Goal: Information Seeking & Learning: Learn about a topic

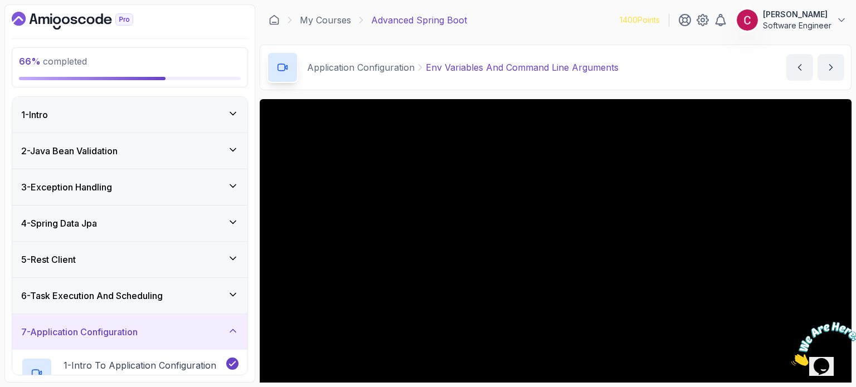
scroll to position [126, 0]
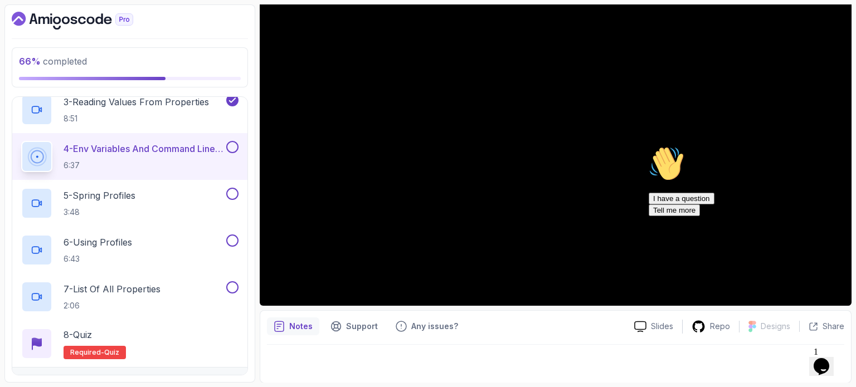
click at [830, 358] on div "Opens Chat This icon Opens the chat window." at bounding box center [821, 367] width 18 height 18
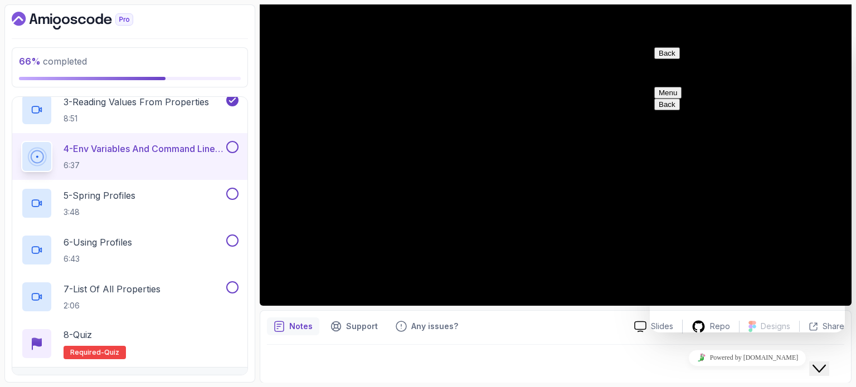
click at [668, 59] on button "Back" at bounding box center [667, 53] width 26 height 12
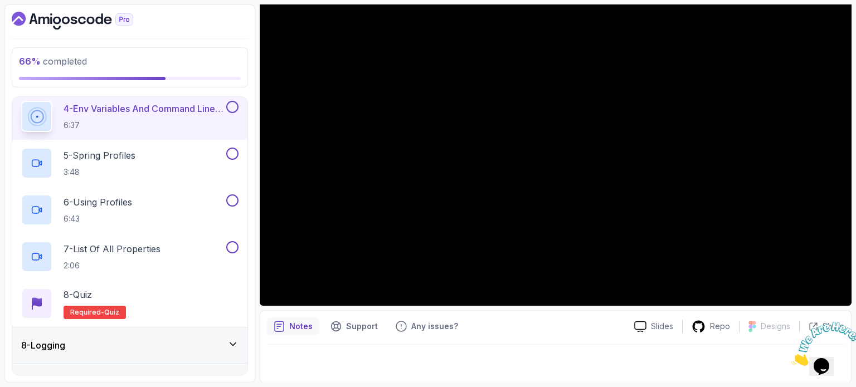
click at [791, 358] on icon "Close" at bounding box center [791, 362] width 0 height 9
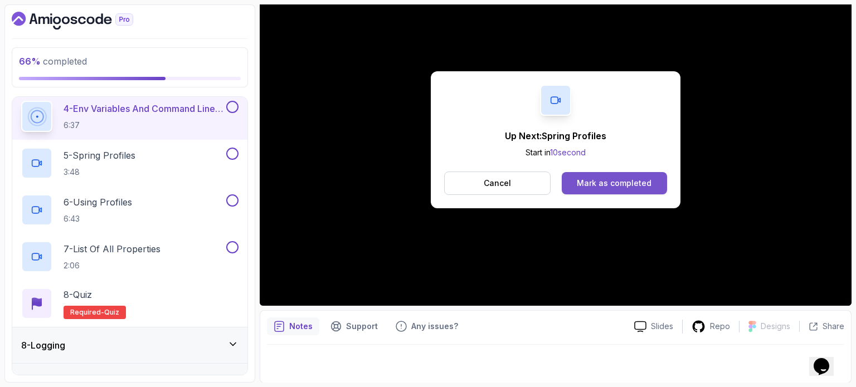
click at [641, 186] on div "Mark as completed" at bounding box center [614, 183] width 75 height 11
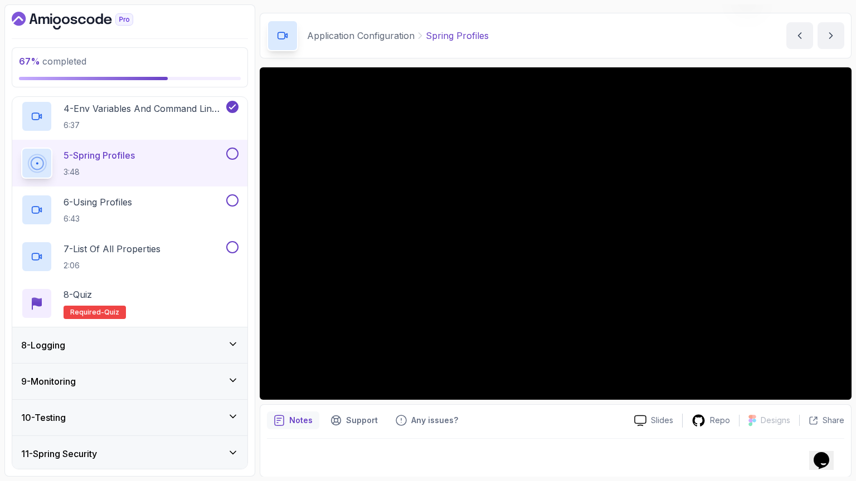
scroll to position [126, 0]
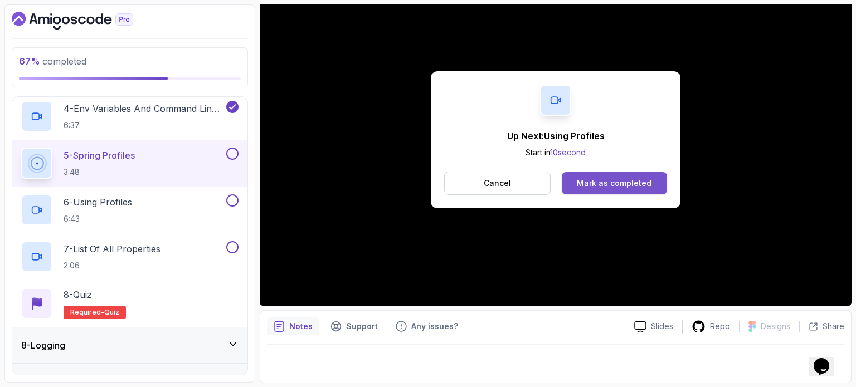
click at [624, 181] on div "Mark as completed" at bounding box center [614, 183] width 75 height 11
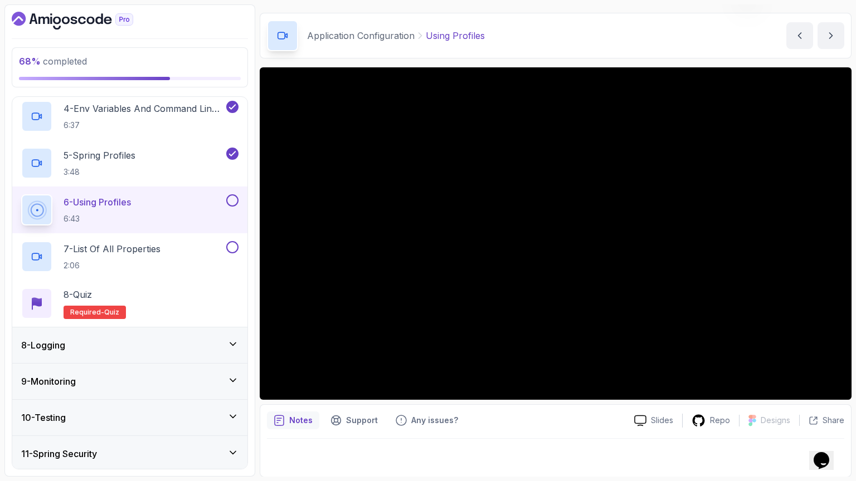
scroll to position [126, 0]
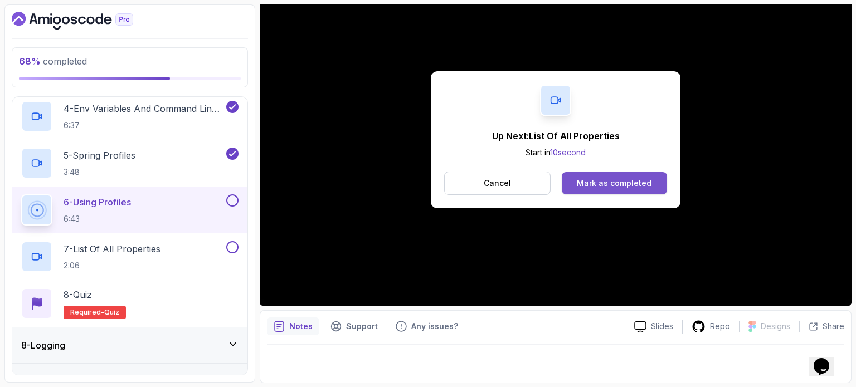
click at [626, 182] on div "Mark as completed" at bounding box center [614, 183] width 75 height 11
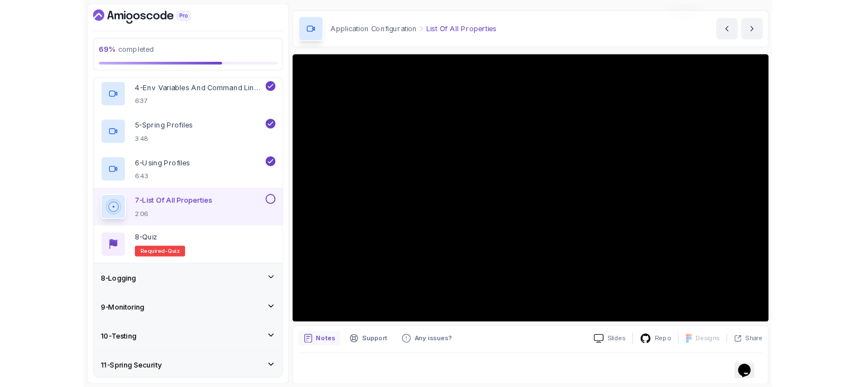
scroll to position [126, 0]
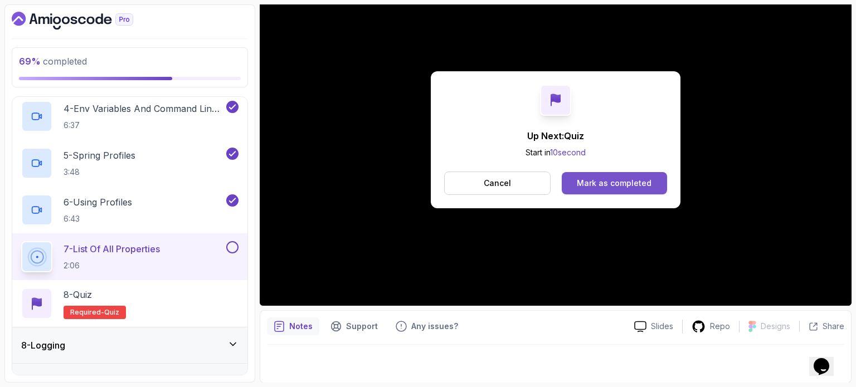
click at [613, 181] on div "Mark as completed" at bounding box center [614, 183] width 75 height 11
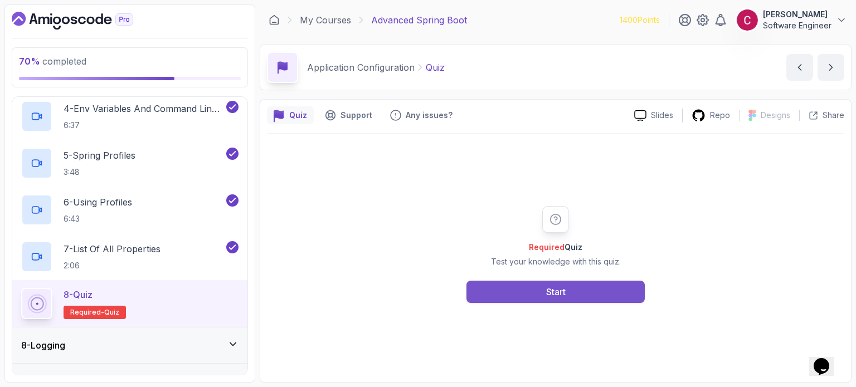
click at [575, 285] on button "Start" at bounding box center [555, 292] width 178 height 22
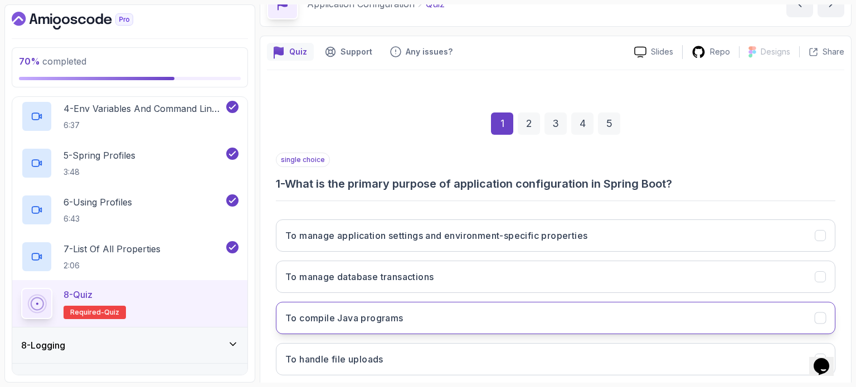
scroll to position [126, 0]
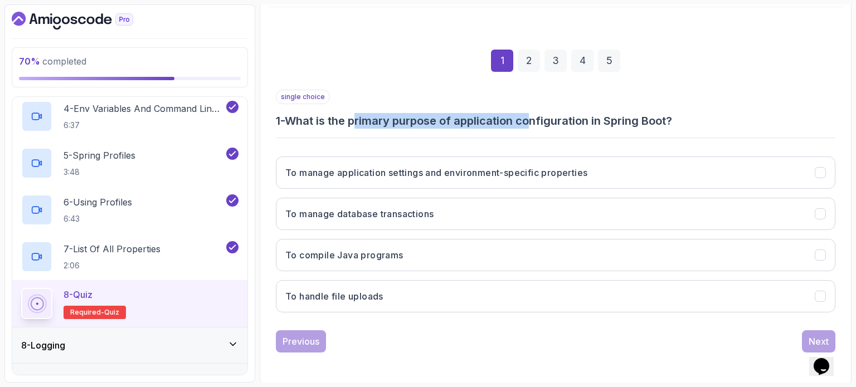
drag, startPoint x: 362, startPoint y: 120, endPoint x: 533, endPoint y: 114, distance: 171.1
click at [533, 114] on h3 "1 - What is the primary purpose of application configuration in Spring Boot?" at bounding box center [555, 121] width 559 height 16
click at [383, 120] on h3 "1 - What is the primary purpose of application configuration in Spring Boot?" at bounding box center [555, 121] width 559 height 16
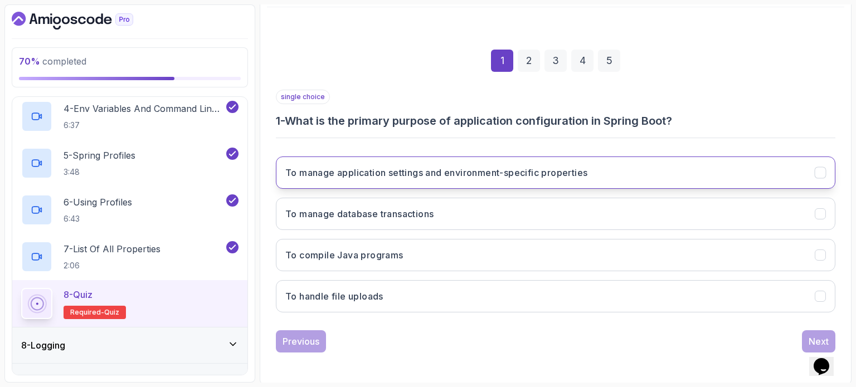
click at [455, 176] on h3 "To manage application settings and environment-specific properties" at bounding box center [436, 172] width 302 height 13
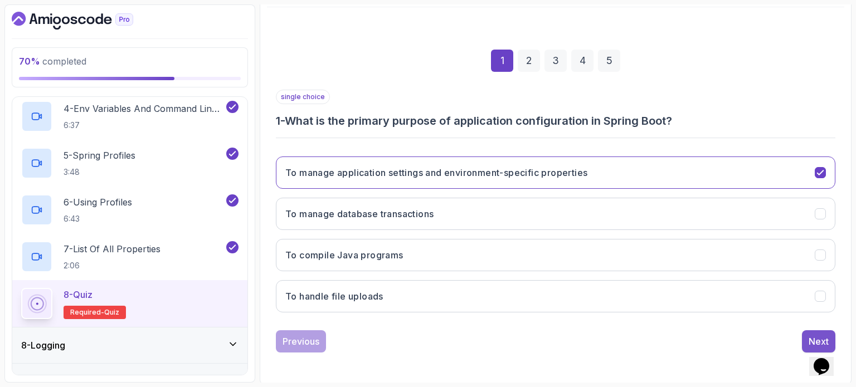
click at [811, 338] on div "Next" at bounding box center [818, 341] width 20 height 13
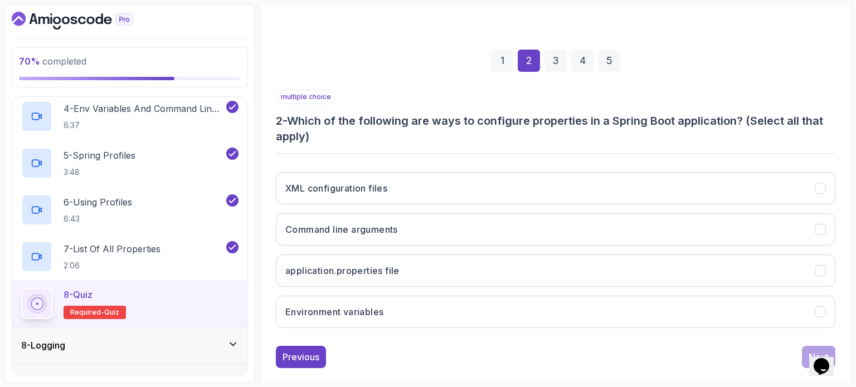
click at [364, 113] on h3 "2 - Which of the following are ways to configure properties in a Spring Boot ap…" at bounding box center [555, 128] width 559 height 31
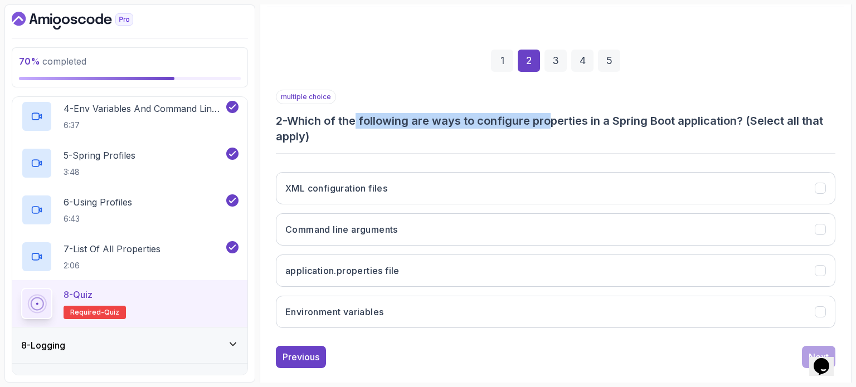
drag, startPoint x: 382, startPoint y: 115, endPoint x: 553, endPoint y: 112, distance: 171.1
click at [553, 113] on h3 "2 - Which of the following are ways to configure properties in a Spring Boot ap…" at bounding box center [555, 128] width 559 height 31
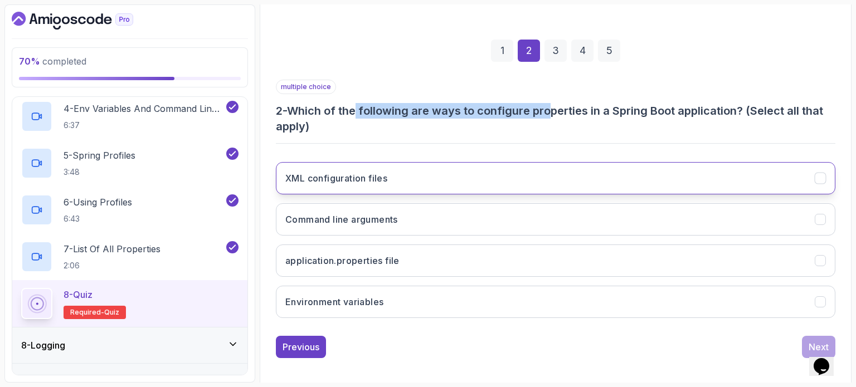
scroll to position [142, 0]
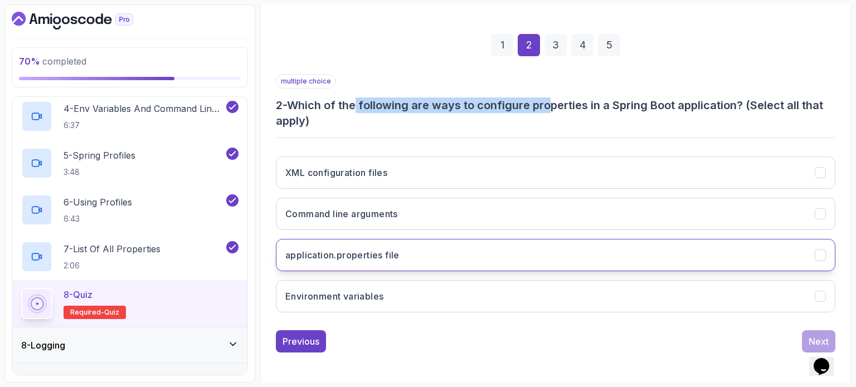
click at [389, 256] on h3 "application.properties file" at bounding box center [342, 255] width 114 height 13
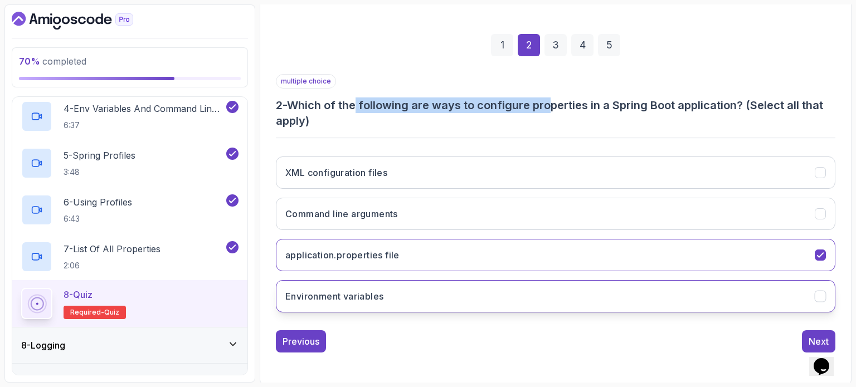
click at [372, 294] on h3 "Environment variables" at bounding box center [334, 296] width 98 height 13
click at [809, 335] on div "Next" at bounding box center [818, 341] width 20 height 13
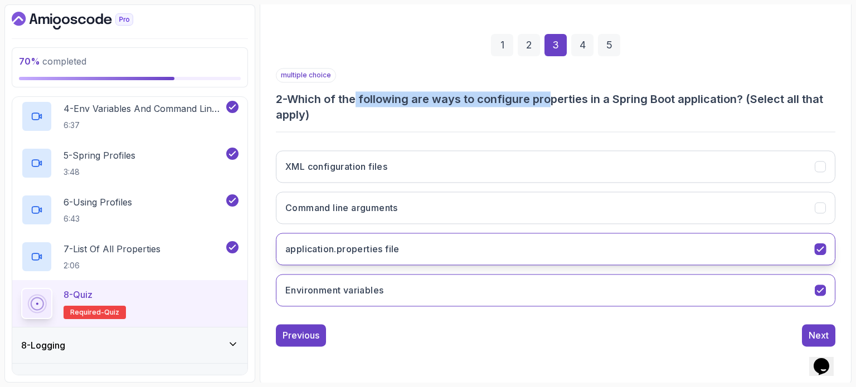
scroll to position [126, 0]
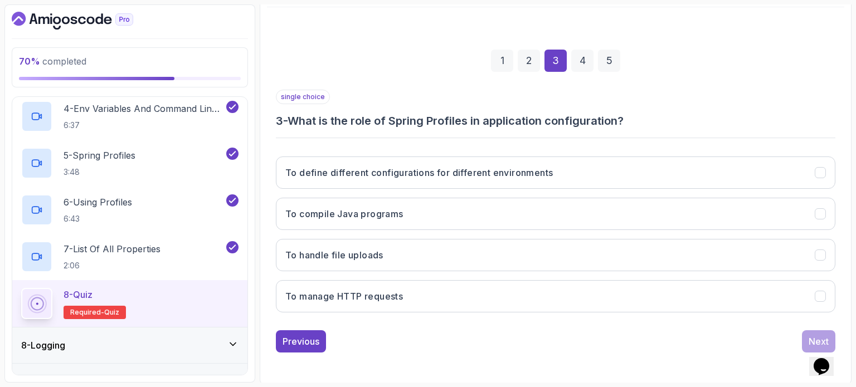
drag, startPoint x: 272, startPoint y: 311, endPoint x: 281, endPoint y: 325, distance: 16.1
click at [272, 315] on div "1 2 3 4 5 single choice 3 - What is the role of Spring Profiles in application …" at bounding box center [555, 192] width 577 height 339
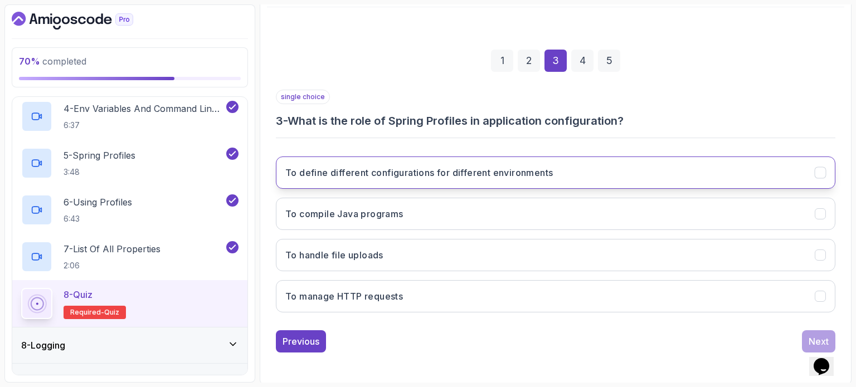
click at [335, 176] on h3 "To define different configurations for different environments" at bounding box center [418, 172] width 267 height 13
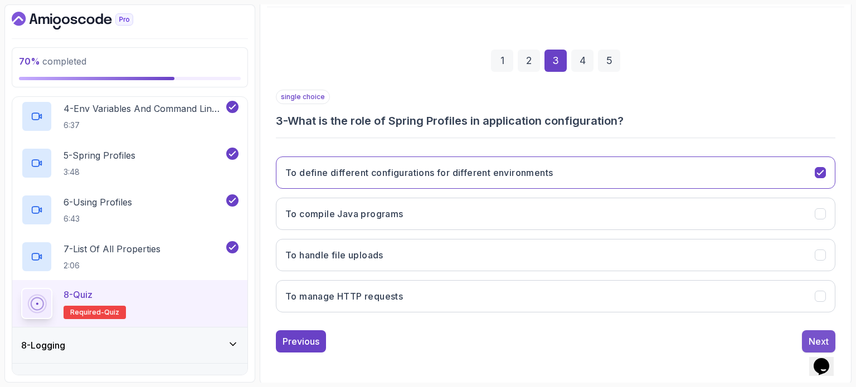
click at [805, 336] on button "Next" at bounding box center [818, 341] width 33 height 22
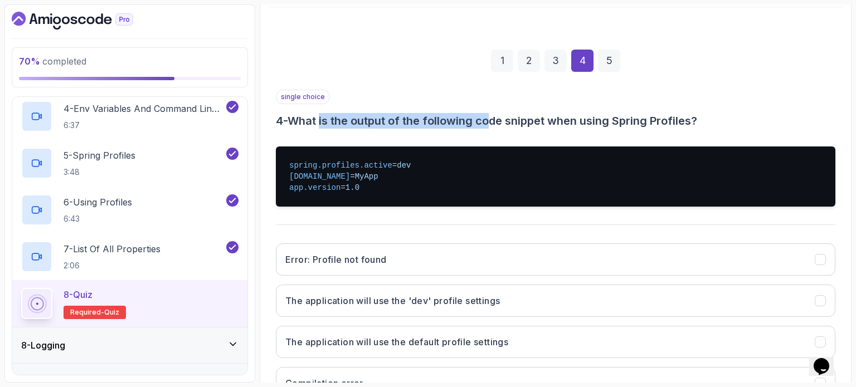
drag, startPoint x: 325, startPoint y: 116, endPoint x: 496, endPoint y: 110, distance: 171.2
click at [496, 110] on div "single choice 4 - What is the output of the following code snippet when using S…" at bounding box center [555, 109] width 559 height 39
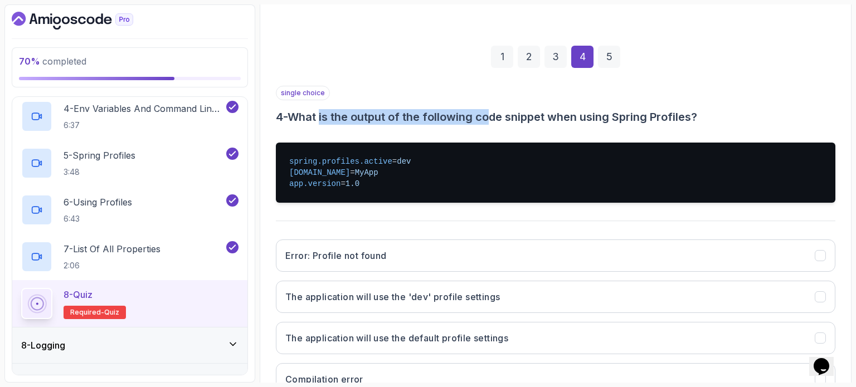
scroll to position [102, 0]
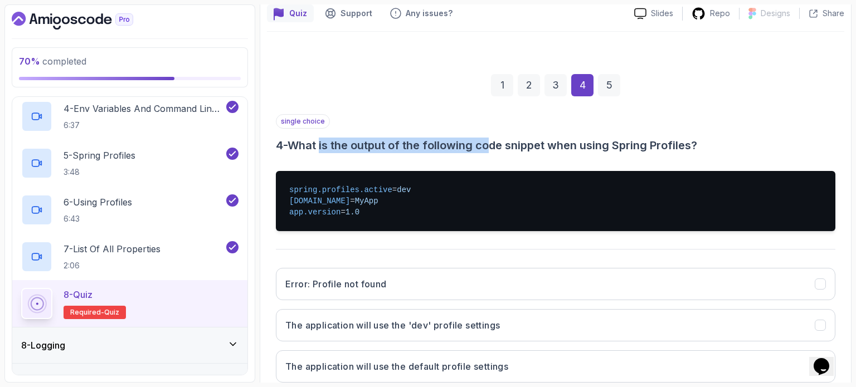
click at [477, 145] on h3 "4 - What is the output of the following code snippet when using Spring Profiles?" at bounding box center [555, 146] width 559 height 16
click at [452, 146] on h3 "4 - What is the output of the following code snippet when using Spring Profiles?" at bounding box center [555, 146] width 559 height 16
click at [535, 142] on h3 "4 - What is the output of the following code snippet when using Spring Profiles?" at bounding box center [555, 146] width 559 height 16
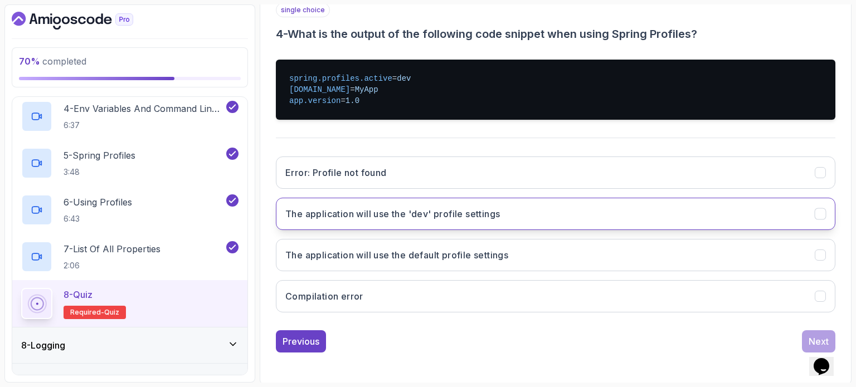
click at [423, 219] on h3 "The application will use the 'dev' profile settings" at bounding box center [392, 213] width 215 height 13
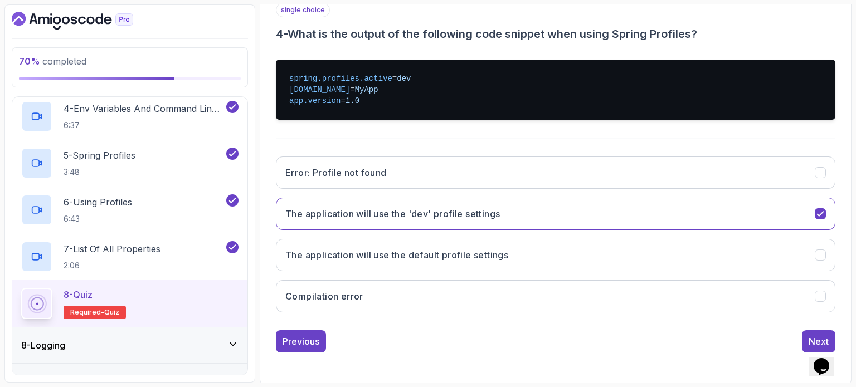
click at [592, 352] on div "1 2 3 4 5 single choice 4 - What is the output of the following code snippet wh…" at bounding box center [555, 149] width 577 height 426
click at [813, 330] on button "Next" at bounding box center [818, 341] width 33 height 22
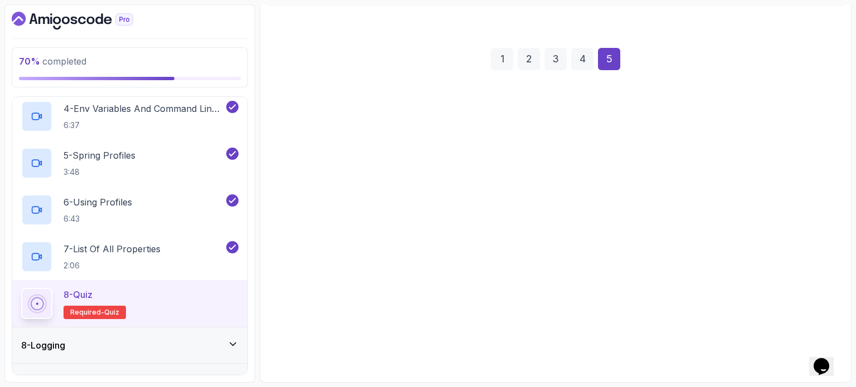
scroll to position [126, 0]
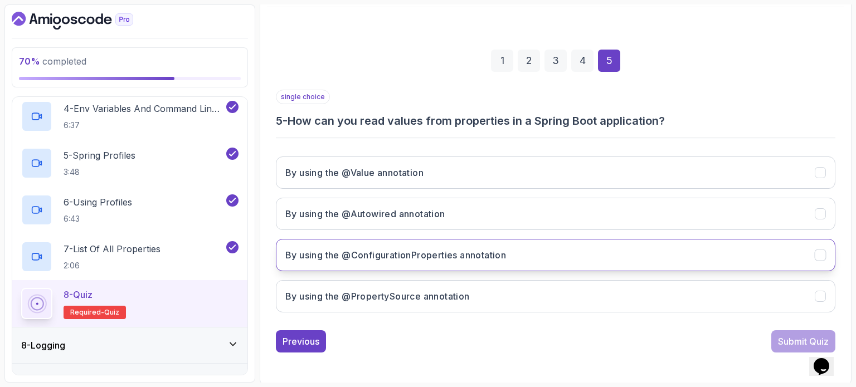
click at [420, 253] on h3 "By using the @ConfigurationProperties annotation" at bounding box center [395, 255] width 221 height 13
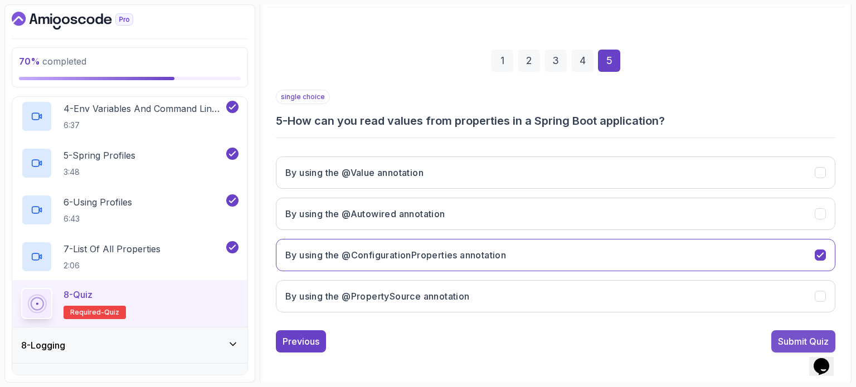
click at [778, 340] on div "Submit Quiz" at bounding box center [803, 341] width 51 height 13
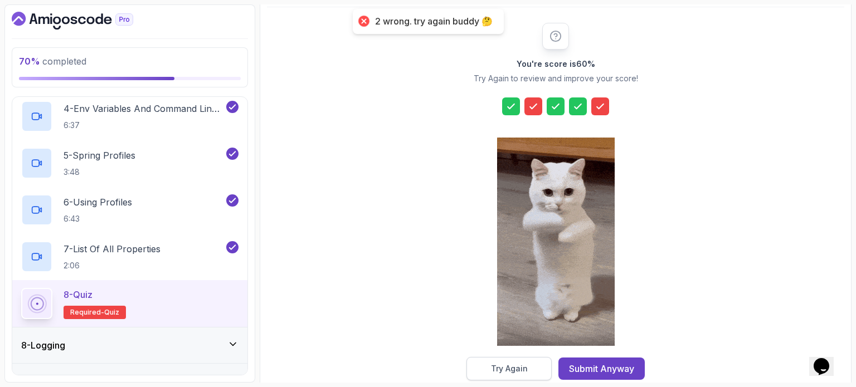
click at [507, 363] on div "Try Again" at bounding box center [509, 368] width 37 height 11
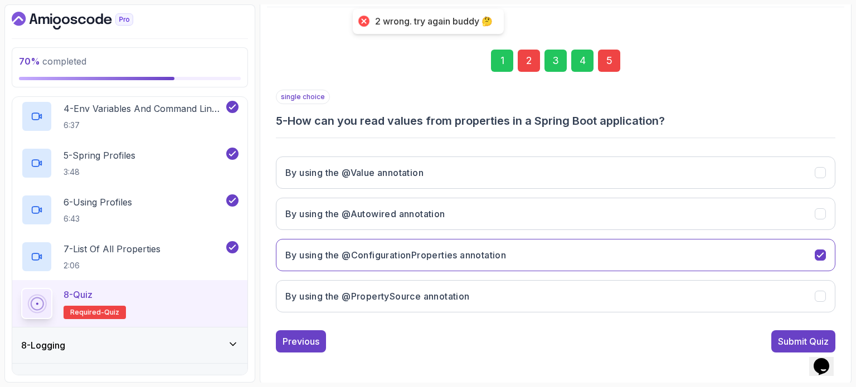
click at [532, 64] on div "2" at bounding box center [529, 61] width 22 height 22
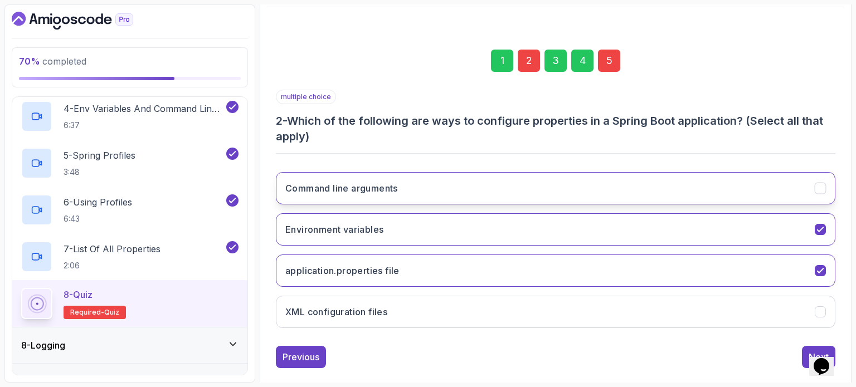
click at [436, 187] on button "Command line arguments" at bounding box center [555, 188] width 559 height 32
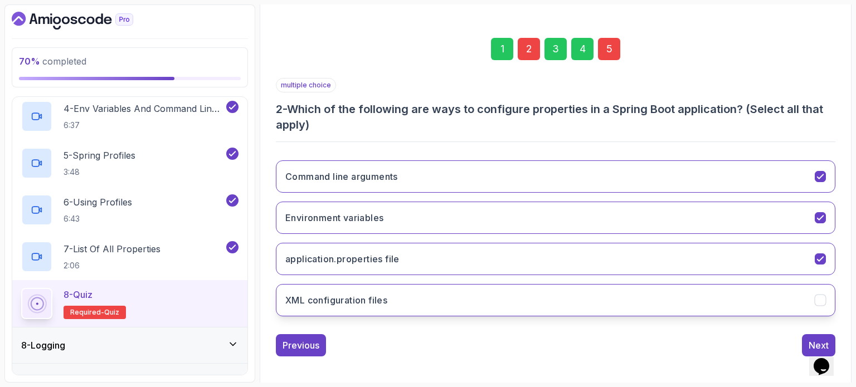
scroll to position [142, 0]
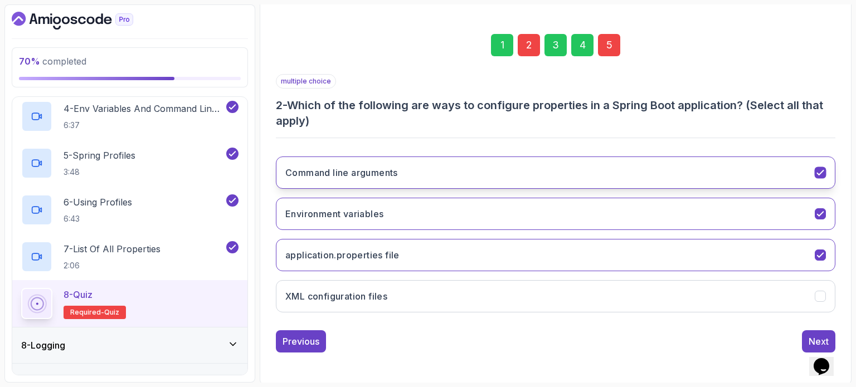
click at [539, 162] on button "Command line arguments" at bounding box center [555, 173] width 559 height 32
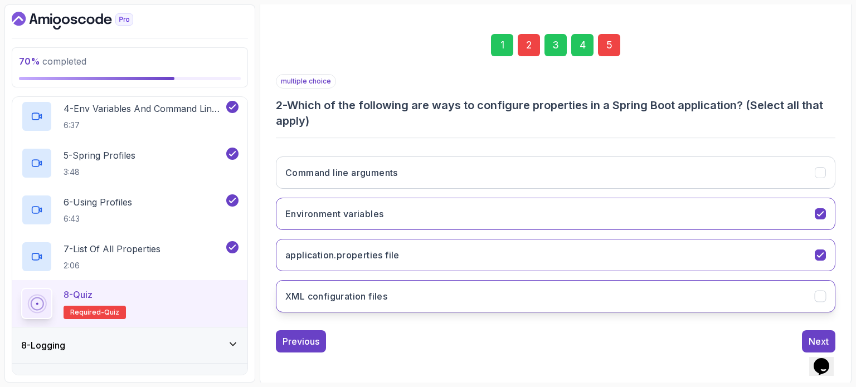
click at [655, 301] on button "XML configuration files" at bounding box center [555, 296] width 559 height 32
click at [805, 334] on button "Next" at bounding box center [818, 341] width 33 height 22
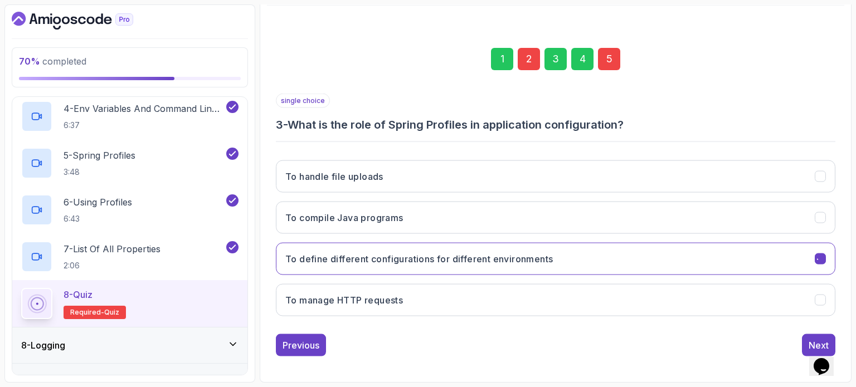
scroll to position [126, 0]
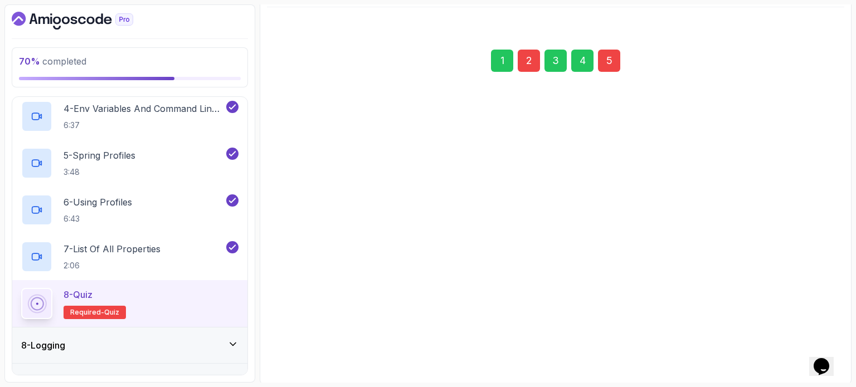
click at [610, 60] on div "5" at bounding box center [609, 61] width 22 height 22
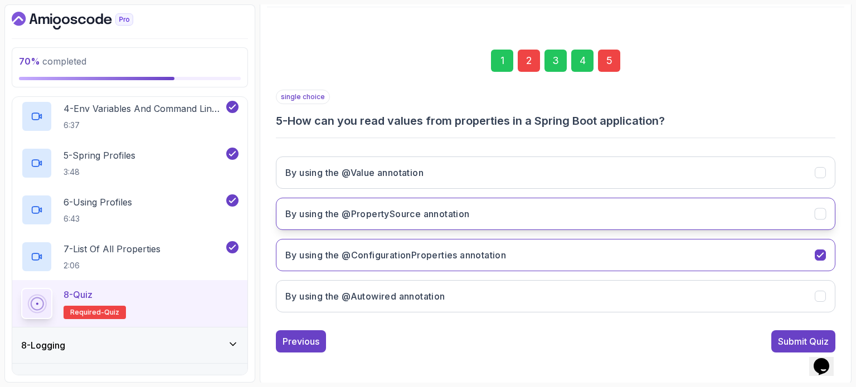
click at [389, 217] on h3 "By using the @PropertySource annotation" at bounding box center [377, 213] width 184 height 13
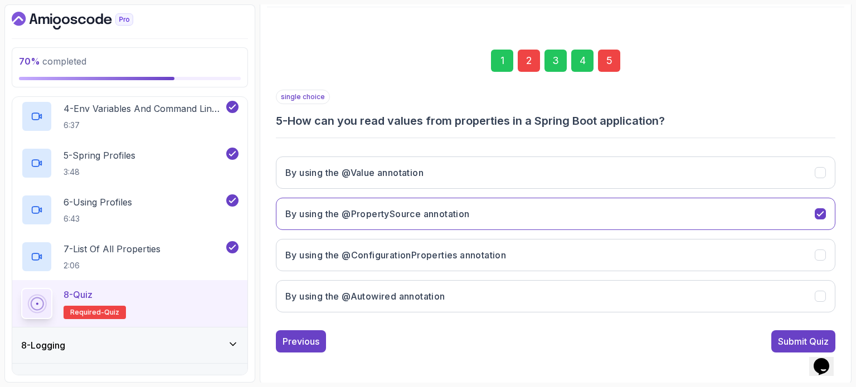
click at [788, 337] on div "Submit Quiz" at bounding box center [803, 341] width 51 height 13
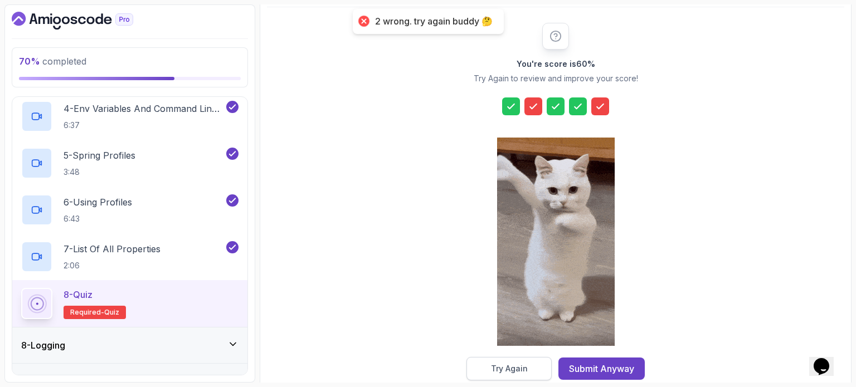
click at [499, 376] on button "Try Again" at bounding box center [508, 368] width 85 height 23
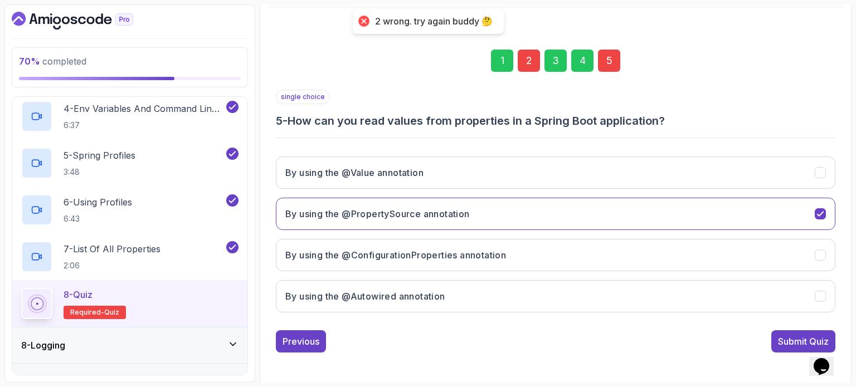
click at [523, 66] on div "2" at bounding box center [529, 61] width 22 height 22
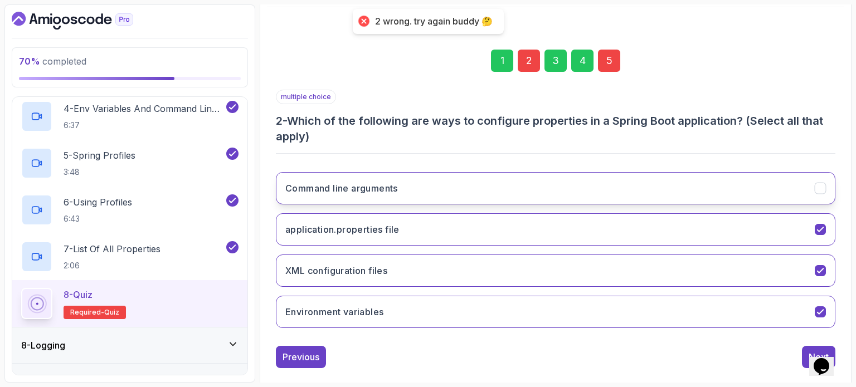
click at [403, 196] on button "Command line arguments" at bounding box center [555, 188] width 559 height 32
click at [613, 57] on div "5" at bounding box center [609, 61] width 22 height 22
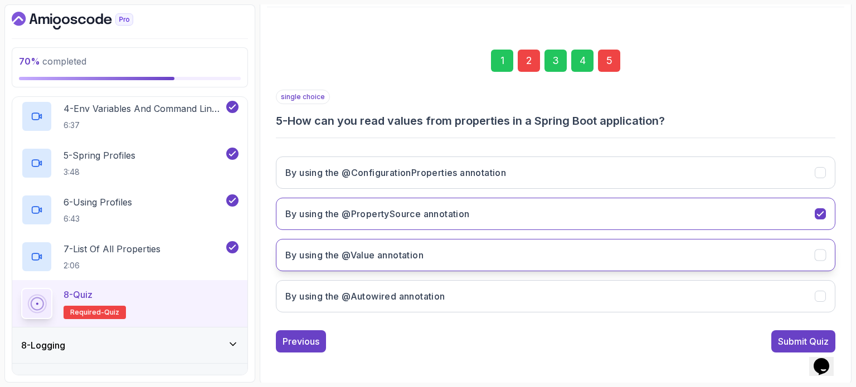
click at [397, 257] on h3 "By using the @Value annotation" at bounding box center [354, 255] width 138 height 13
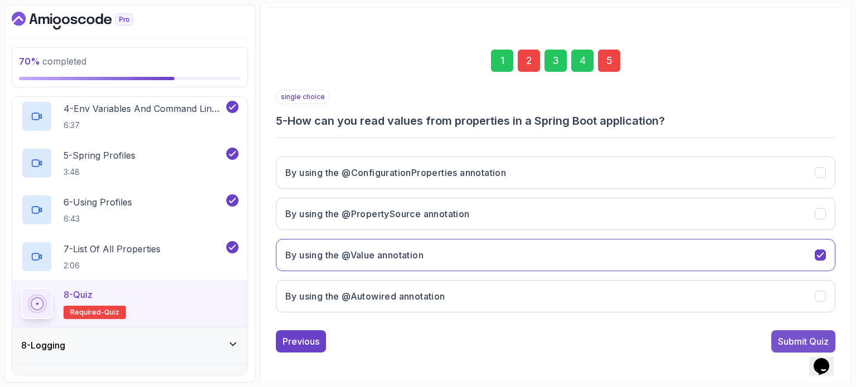
click at [779, 340] on div "Submit Quiz" at bounding box center [803, 341] width 51 height 13
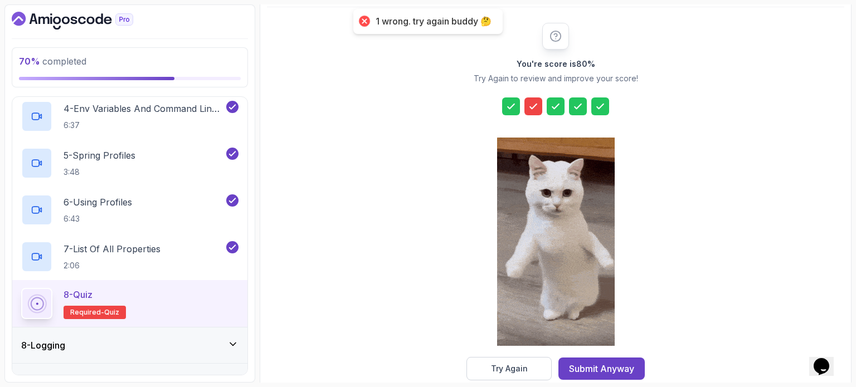
click at [509, 362] on button "Try Again" at bounding box center [508, 368] width 85 height 23
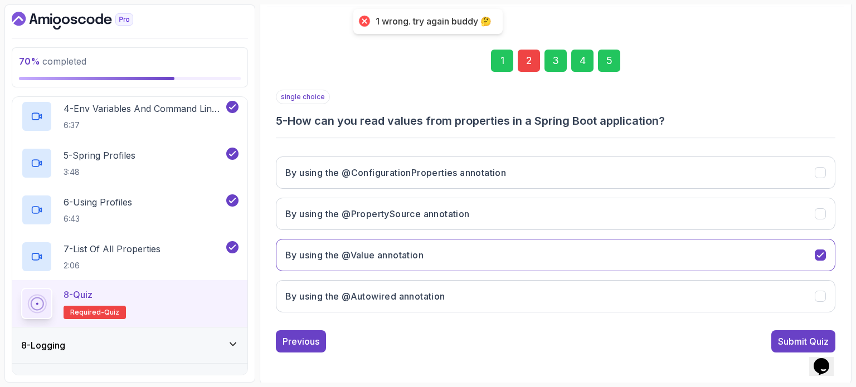
click at [528, 64] on div "2" at bounding box center [529, 61] width 22 height 22
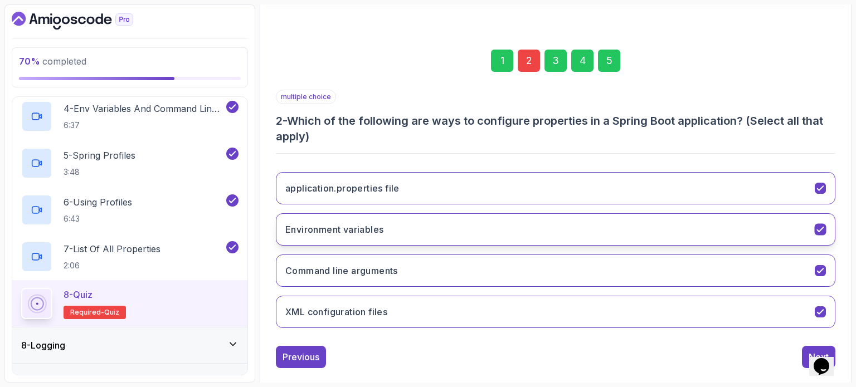
click at [408, 231] on button "Environment variables" at bounding box center [555, 229] width 559 height 32
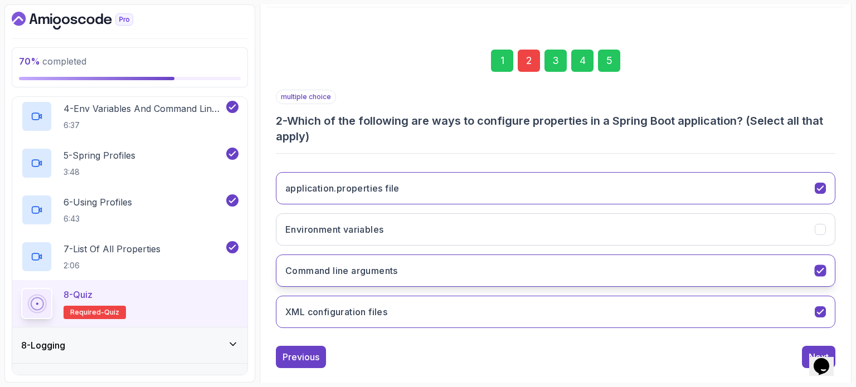
click at [396, 265] on h3 "Command line arguments" at bounding box center [341, 270] width 113 height 13
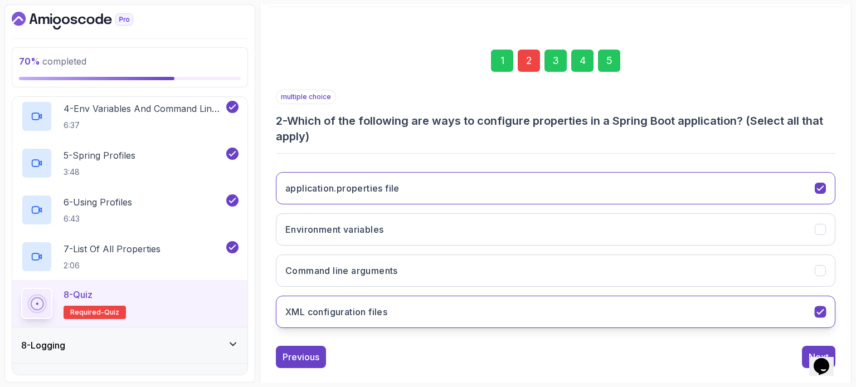
click at [377, 311] on h3 "XML configuration files" at bounding box center [336, 311] width 102 height 13
click at [377, 307] on h3 "XML configuration files" at bounding box center [336, 311] width 102 height 13
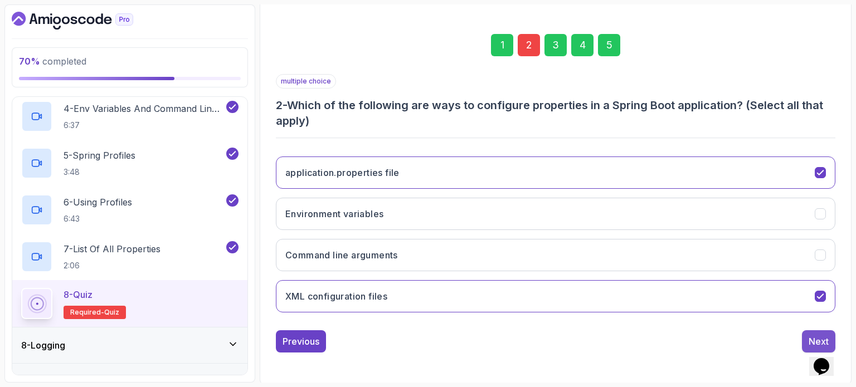
click at [805, 335] on button "Next" at bounding box center [818, 341] width 33 height 22
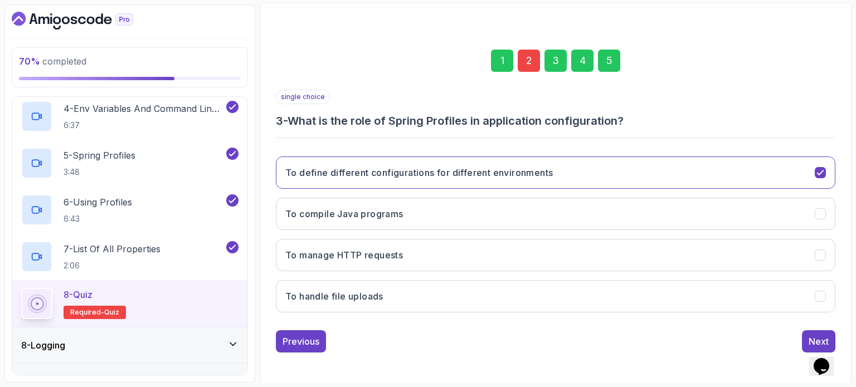
click at [611, 58] on div "5" at bounding box center [609, 61] width 22 height 22
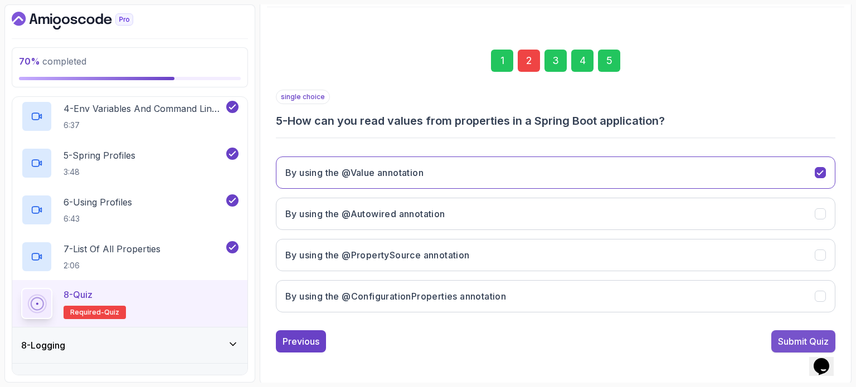
click at [795, 338] on div "Submit Quiz" at bounding box center [803, 341] width 51 height 13
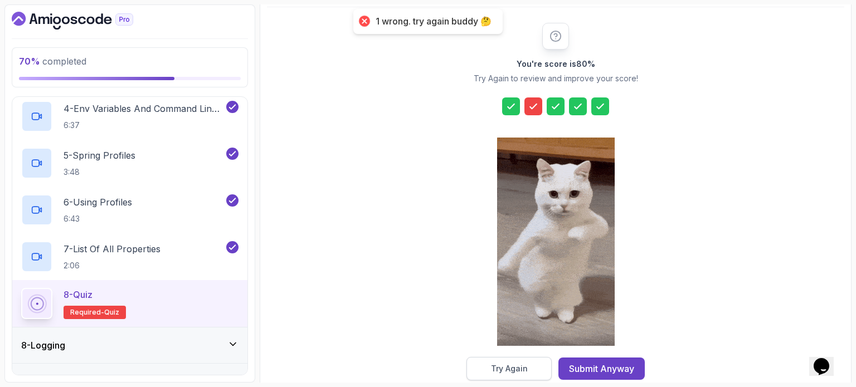
click at [508, 368] on div "Try Again" at bounding box center [509, 368] width 37 height 11
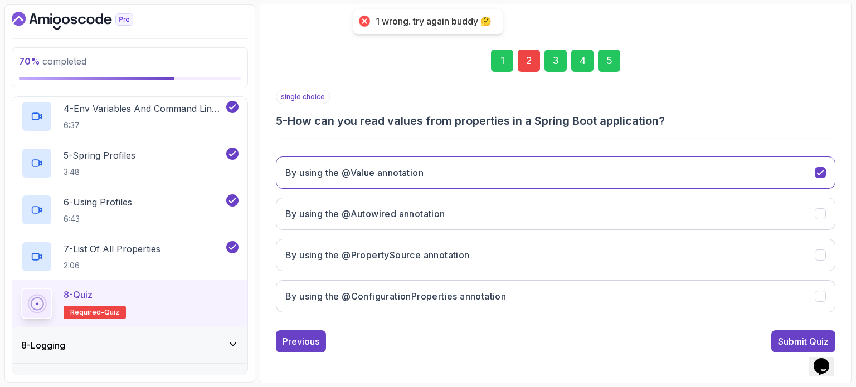
click at [525, 66] on div "2" at bounding box center [529, 61] width 22 height 22
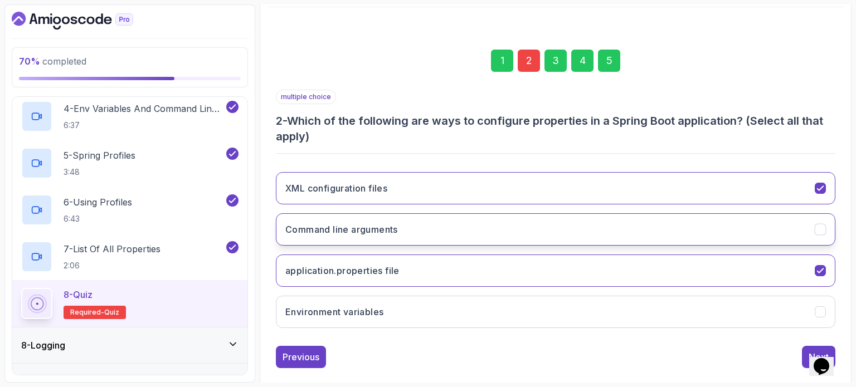
click at [338, 223] on h3 "Command line arguments" at bounding box center [341, 229] width 113 height 13
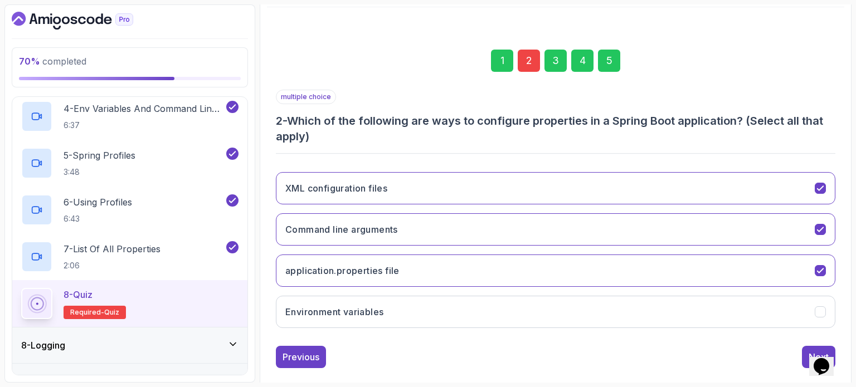
scroll to position [142, 0]
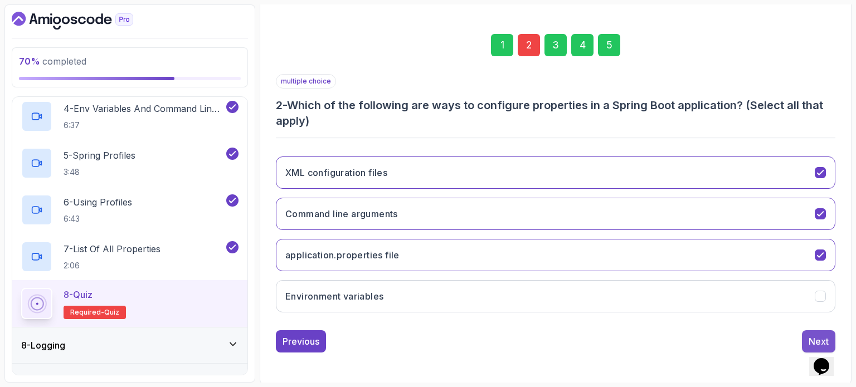
click at [807, 332] on button "Next" at bounding box center [818, 341] width 33 height 22
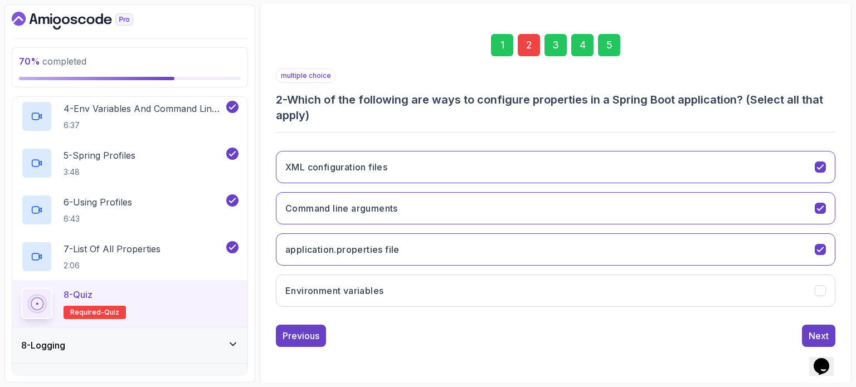
scroll to position [126, 0]
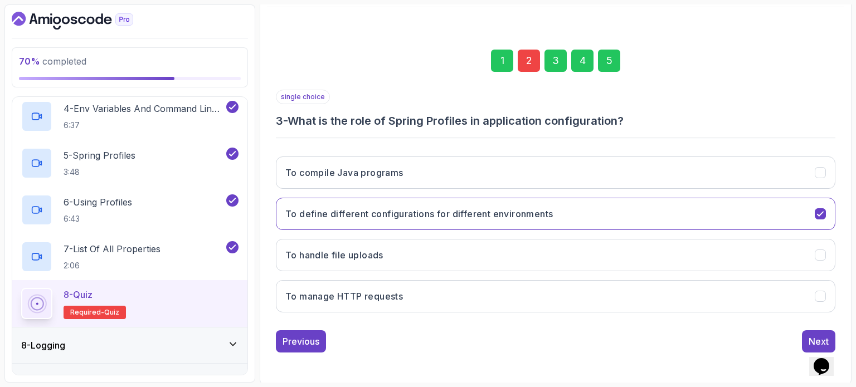
click at [595, 60] on div "1 2 3 4 5" at bounding box center [555, 61] width 559 height 58
click at [601, 60] on div "5" at bounding box center [609, 61] width 22 height 22
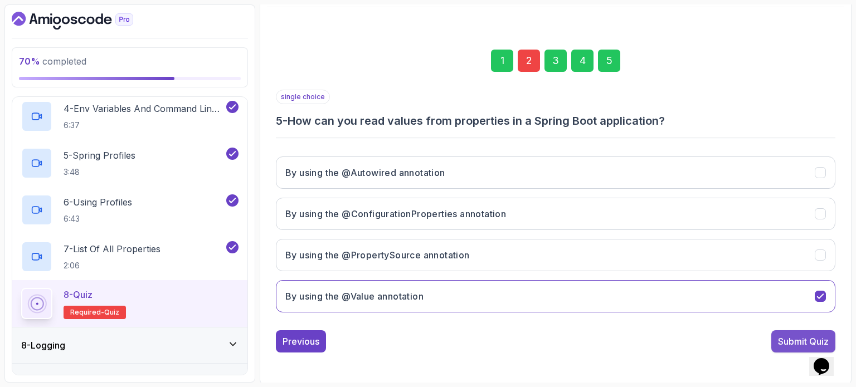
click at [783, 336] on div "Submit Quiz" at bounding box center [803, 341] width 51 height 13
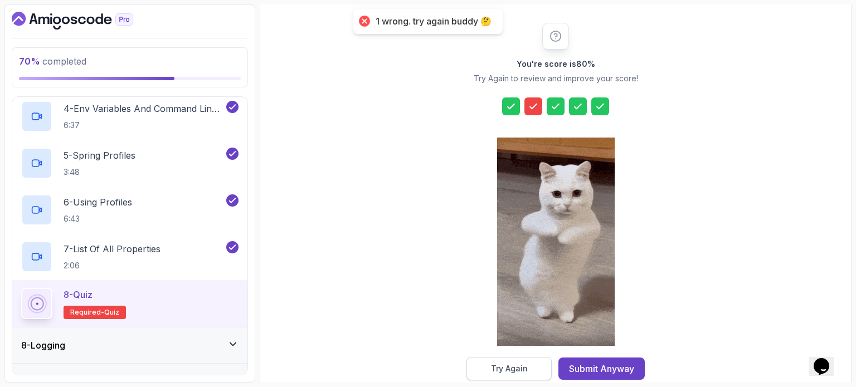
click at [511, 373] on div "Try Again" at bounding box center [509, 368] width 37 height 11
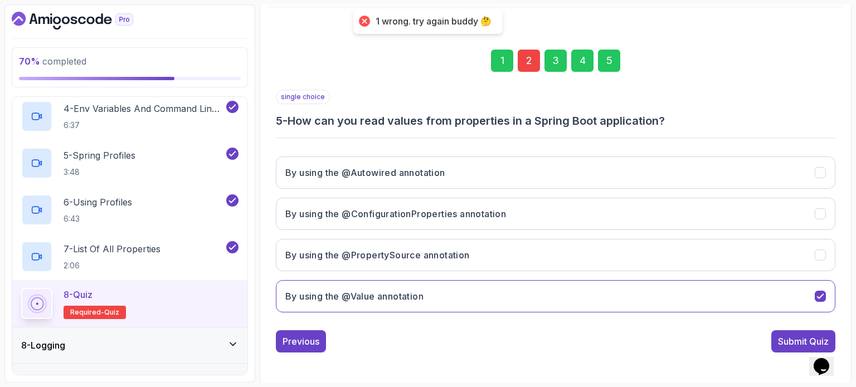
click at [522, 60] on div "2" at bounding box center [529, 61] width 22 height 22
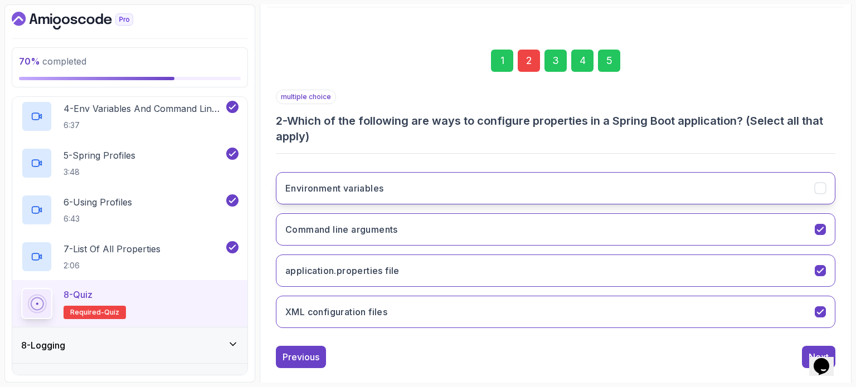
click at [352, 180] on button "Environment variables" at bounding box center [555, 188] width 559 height 32
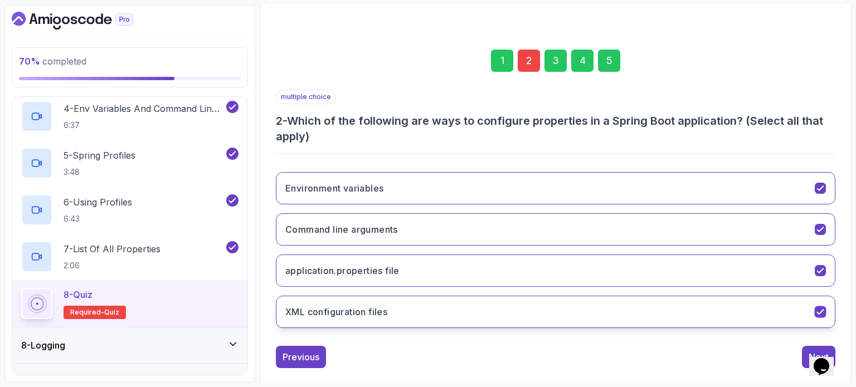
click at [345, 308] on h3 "XML configuration files" at bounding box center [336, 311] width 102 height 13
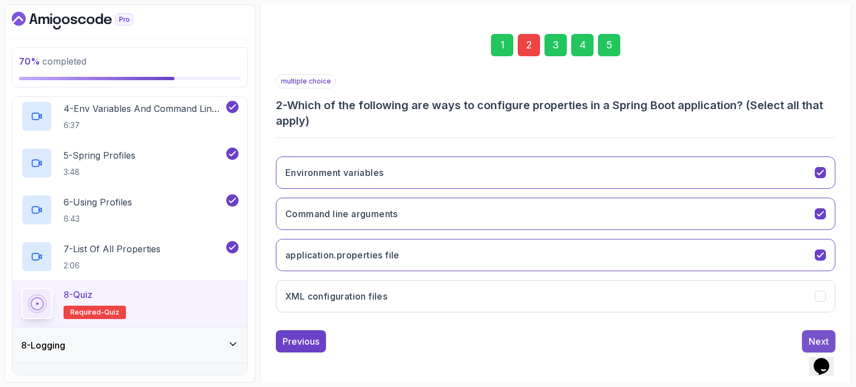
click at [803, 333] on button "Next" at bounding box center [818, 341] width 33 height 22
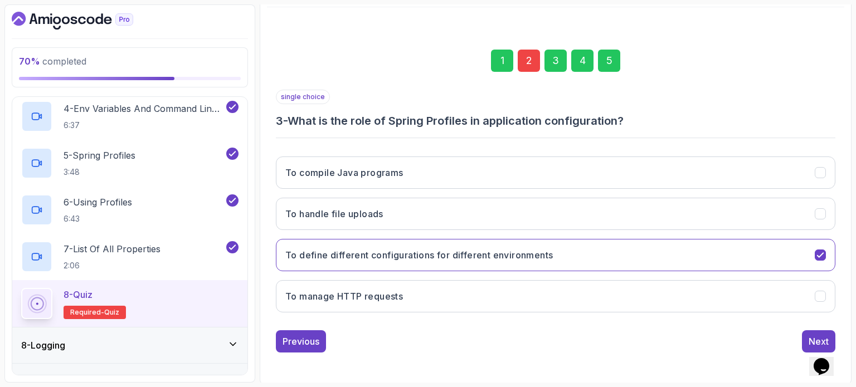
click at [609, 57] on div "5" at bounding box center [609, 61] width 22 height 22
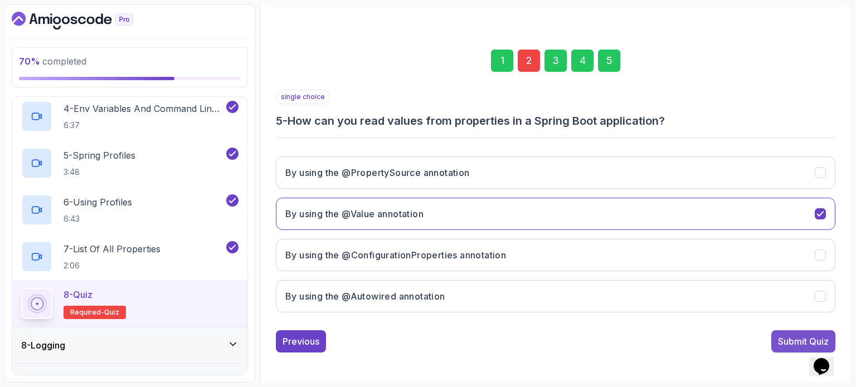
click at [793, 332] on button "Submit Quiz" at bounding box center [803, 341] width 64 height 22
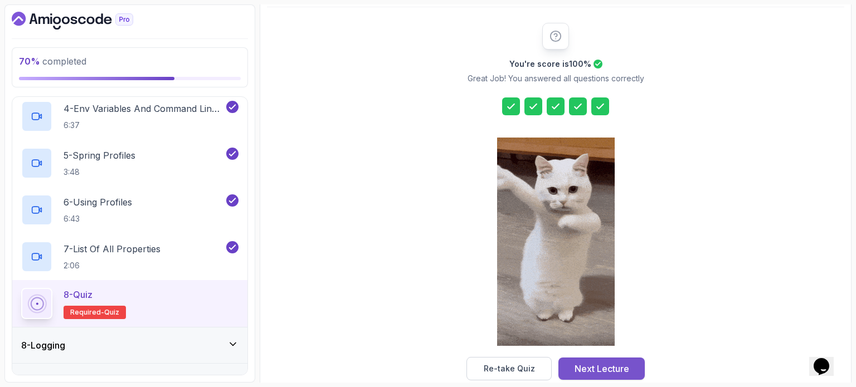
click at [612, 367] on div "Next Lecture" at bounding box center [601, 368] width 55 height 13
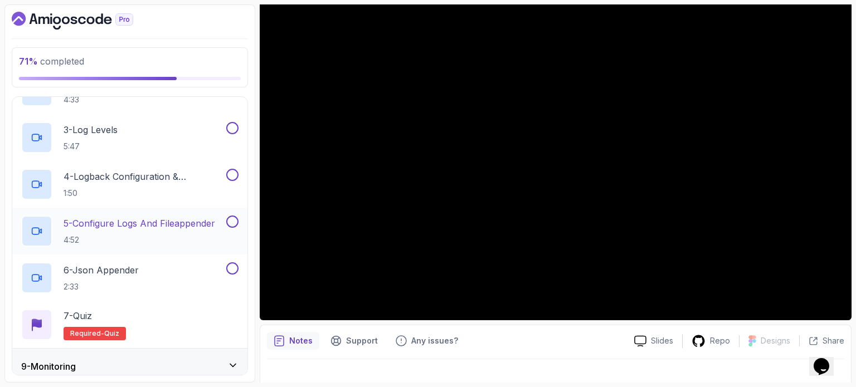
scroll to position [246, 0]
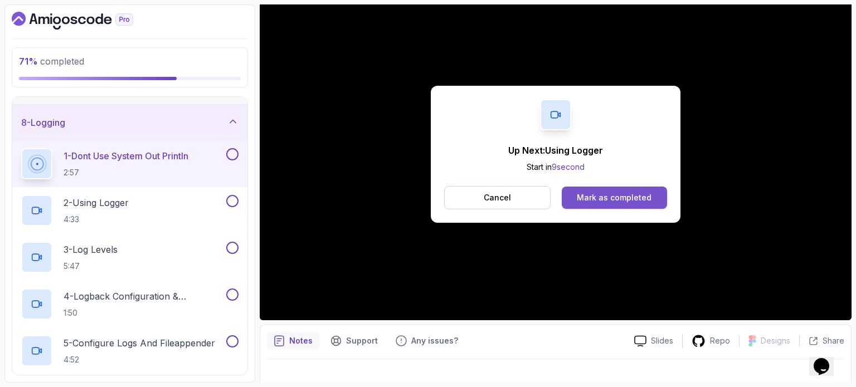
click at [617, 194] on div "Mark as completed" at bounding box center [614, 197] width 75 height 11
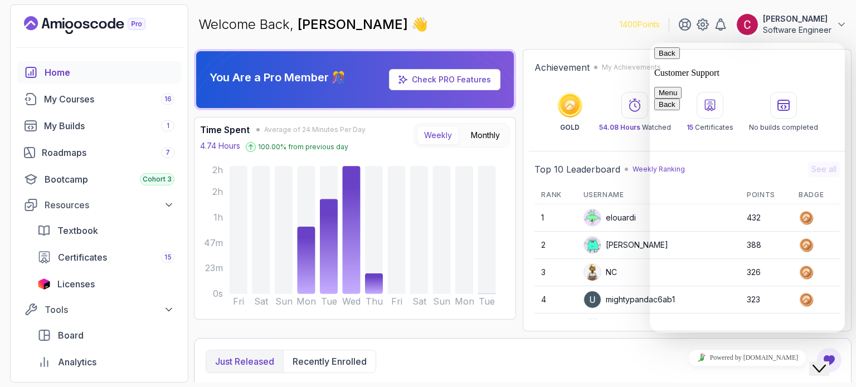
click at [832, 25] on button "Ciprian T Software Engineer" at bounding box center [791, 24] width 111 height 22
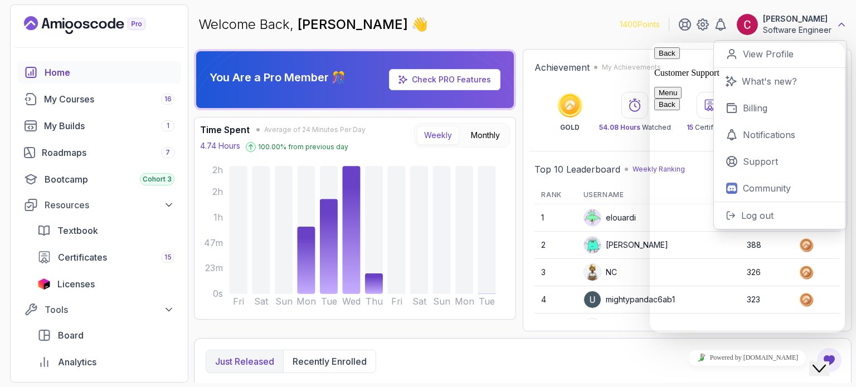
click at [841, 26] on icon at bounding box center [841, 24] width 11 height 11
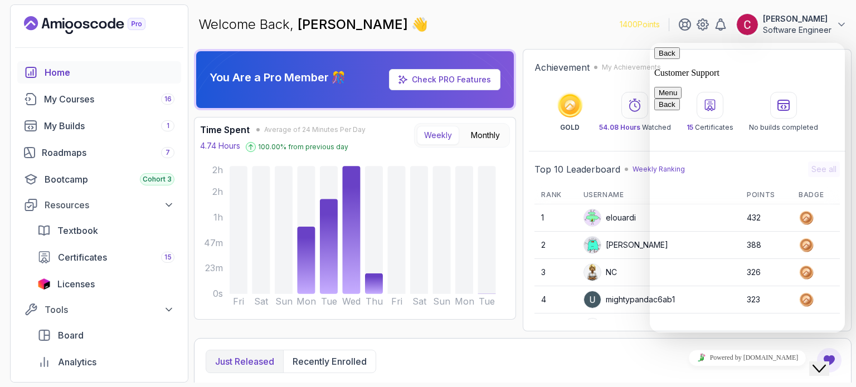
click at [666, 59] on button "Back" at bounding box center [667, 53] width 26 height 12
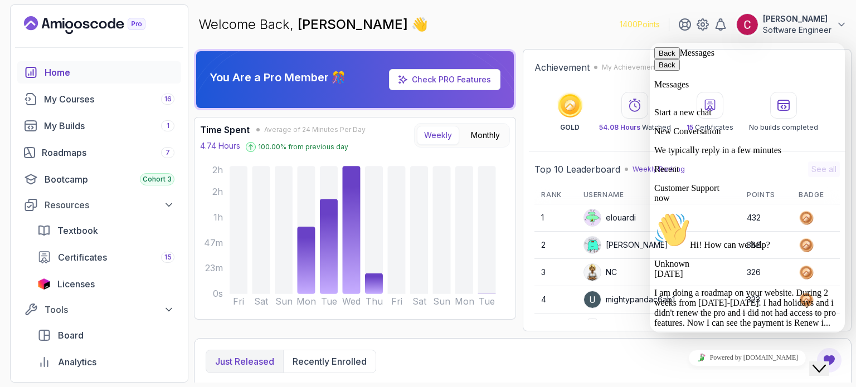
click at [822, 362] on icon "Close Chat This icon closes the chat window." at bounding box center [818, 368] width 13 height 13
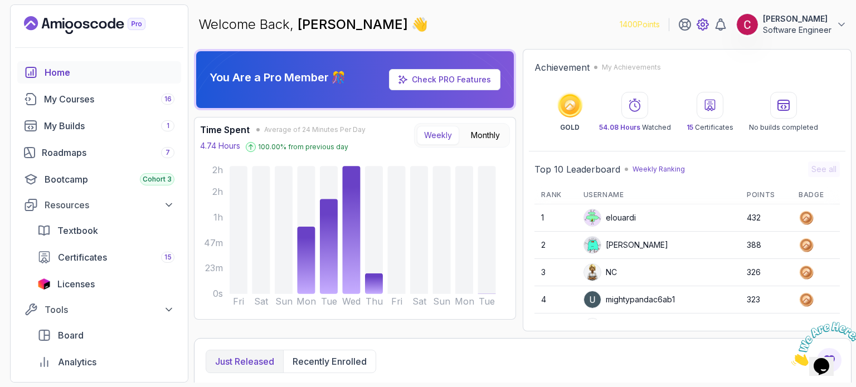
click at [700, 30] on icon at bounding box center [702, 24] width 13 height 13
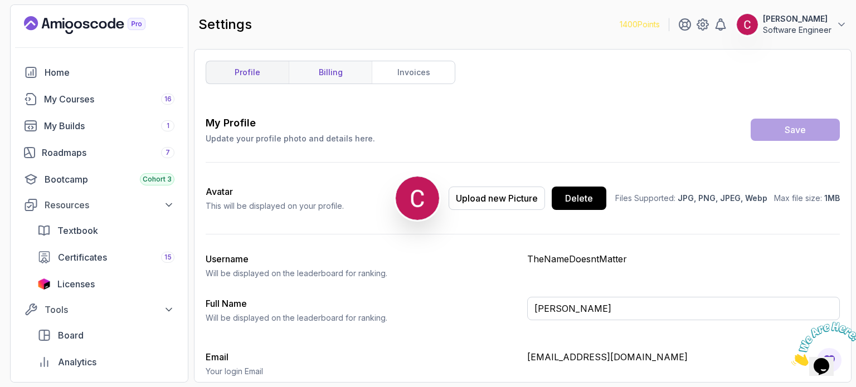
click at [330, 69] on link "billing" at bounding box center [330, 72] width 83 height 22
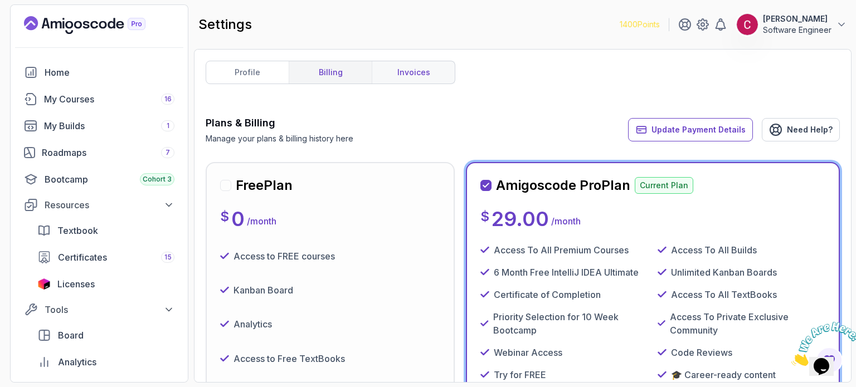
click at [423, 67] on link "invoices" at bounding box center [413, 72] width 83 height 22
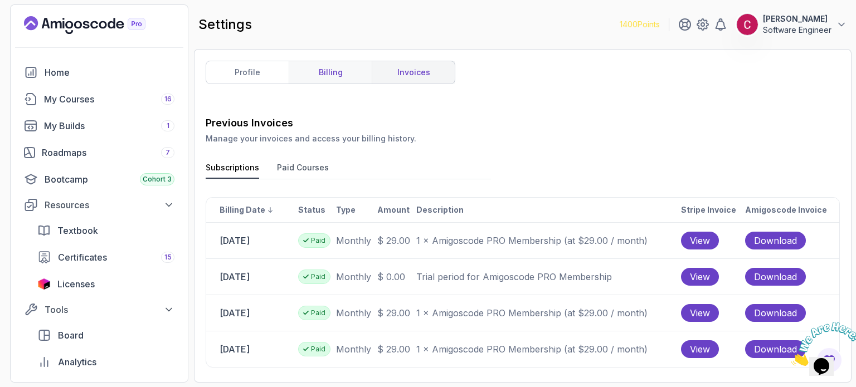
click at [321, 69] on link "billing" at bounding box center [330, 72] width 83 height 22
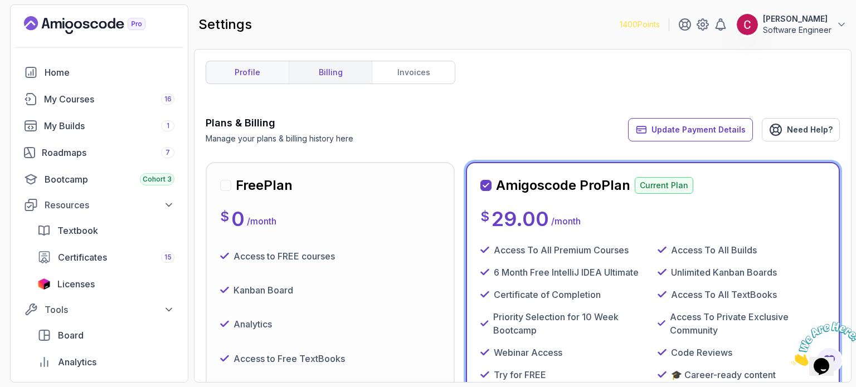
click at [246, 77] on link "profile" at bounding box center [247, 72] width 82 height 22
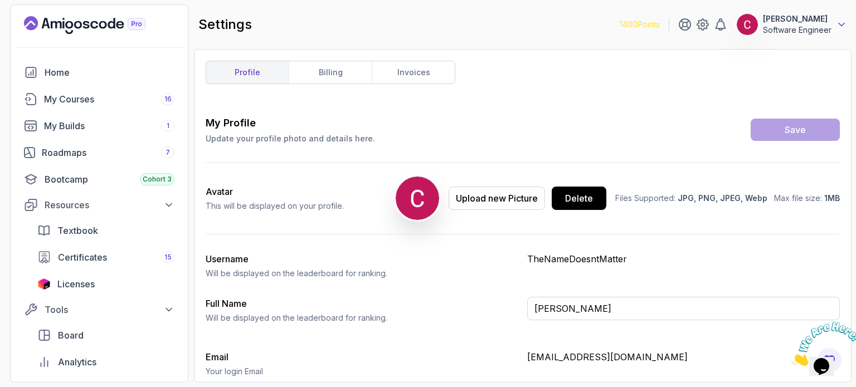
click at [842, 26] on icon at bounding box center [841, 24] width 11 height 11
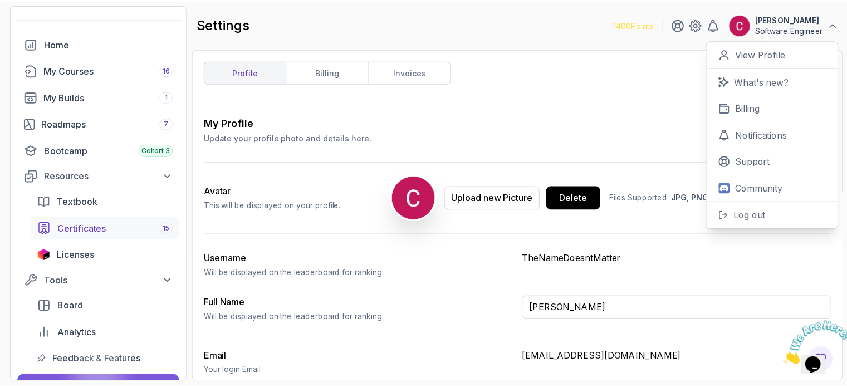
scroll to position [95, 0]
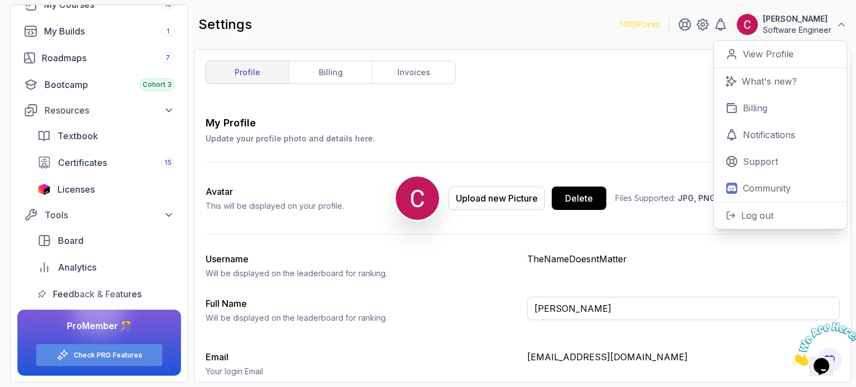
click at [103, 356] on link "Check PRO Features" at bounding box center [108, 355] width 69 height 9
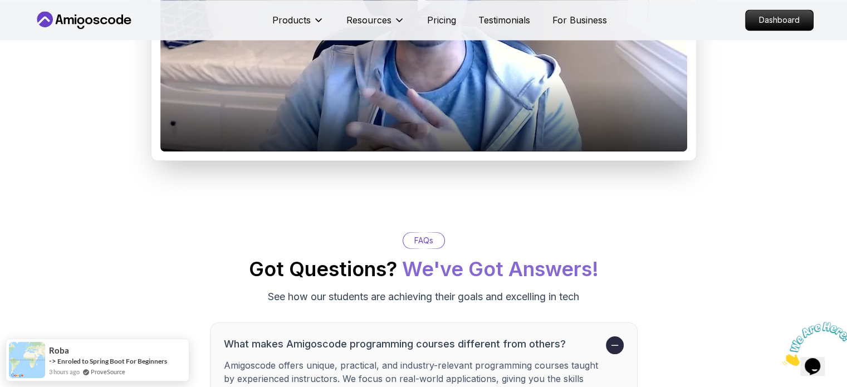
scroll to position [1894, 0]
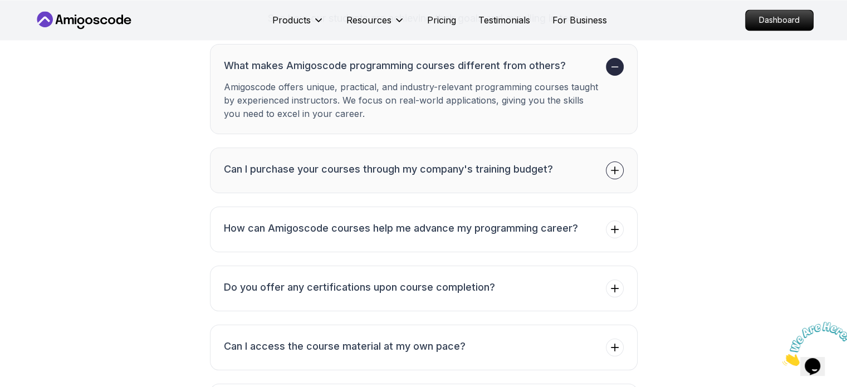
click at [615, 174] on icon at bounding box center [614, 170] width 7 height 7
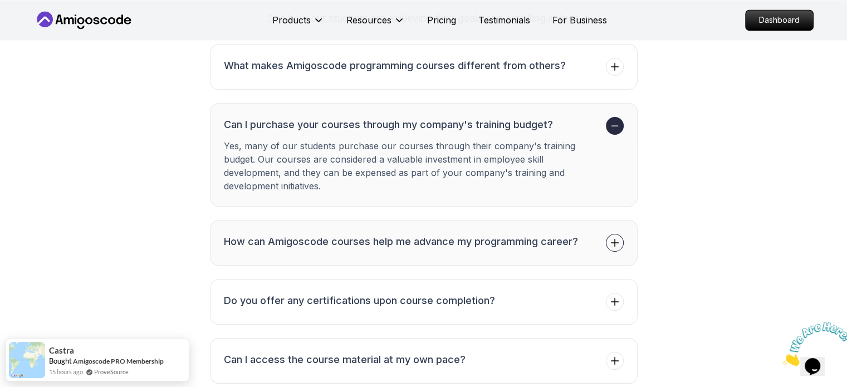
click at [618, 249] on icon at bounding box center [615, 242] width 11 height 11
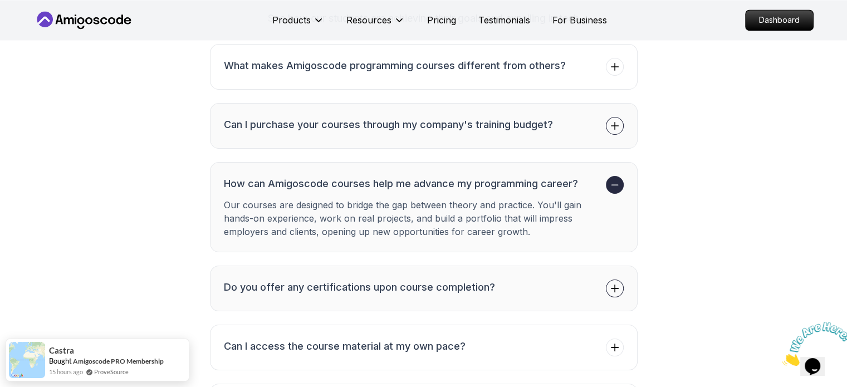
click at [622, 298] on span at bounding box center [615, 289] width 18 height 18
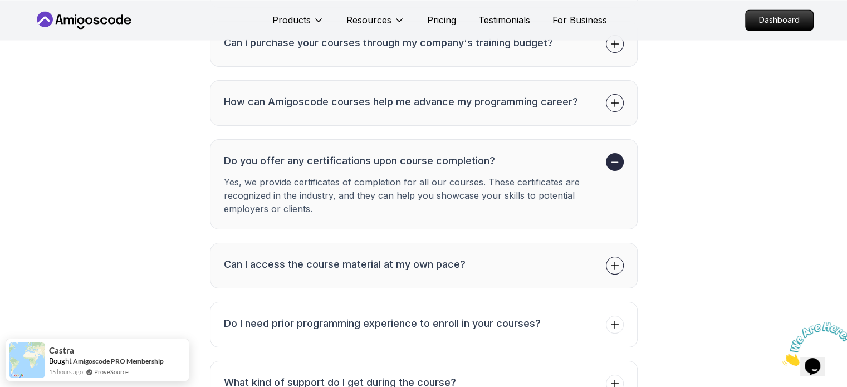
scroll to position [2006, 0]
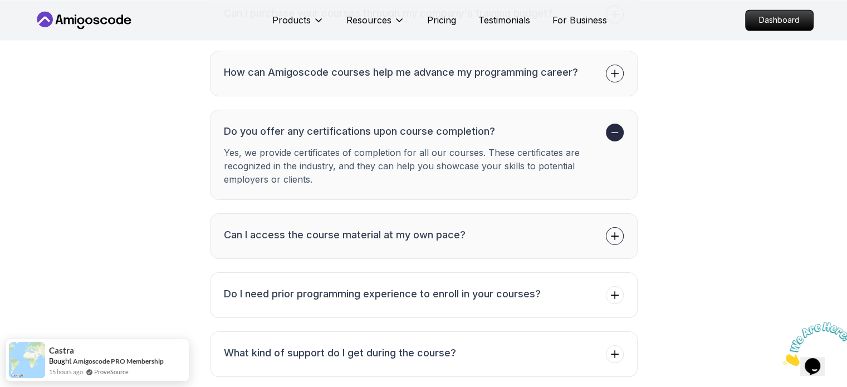
click at [614, 242] on icon at bounding box center [615, 236] width 11 height 11
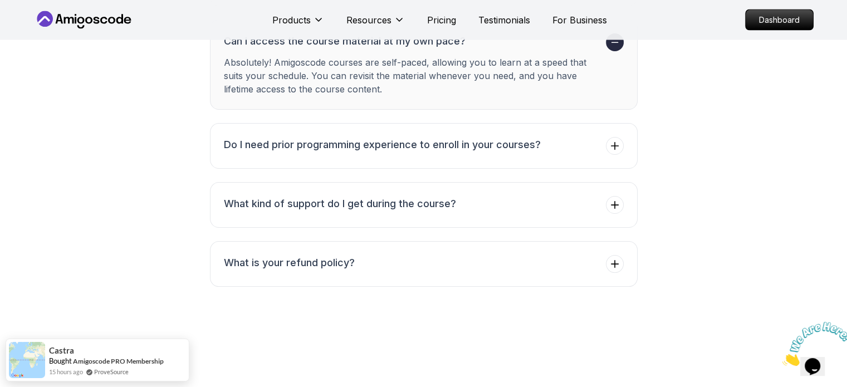
scroll to position [2229, 0]
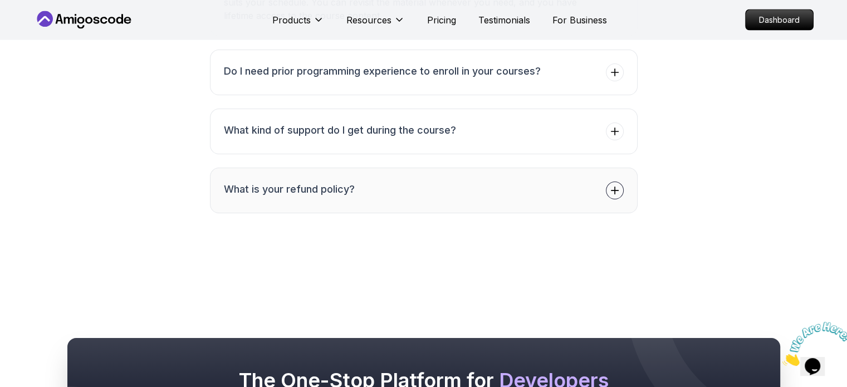
click at [615, 194] on icon at bounding box center [614, 190] width 7 height 7
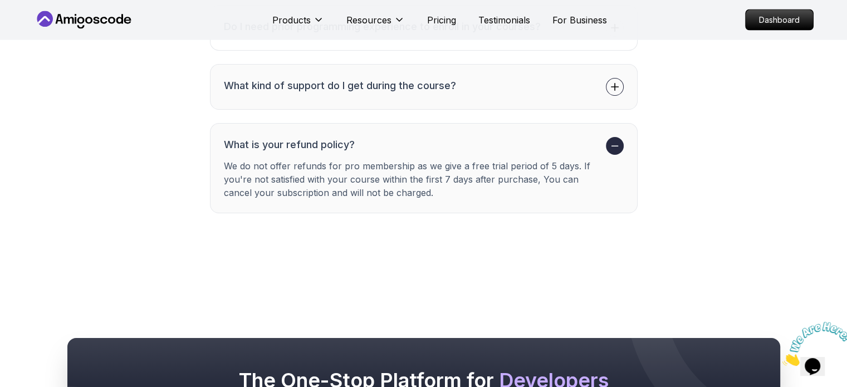
click at [612, 96] on span at bounding box center [615, 87] width 18 height 18
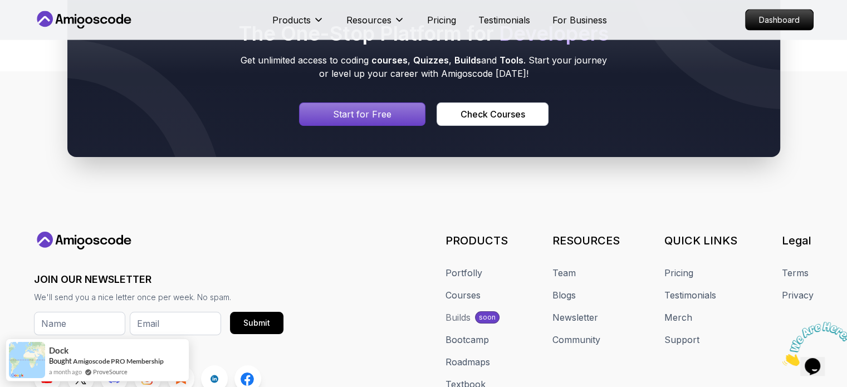
scroll to position [2674, 0]
